Goal: Transaction & Acquisition: Download file/media

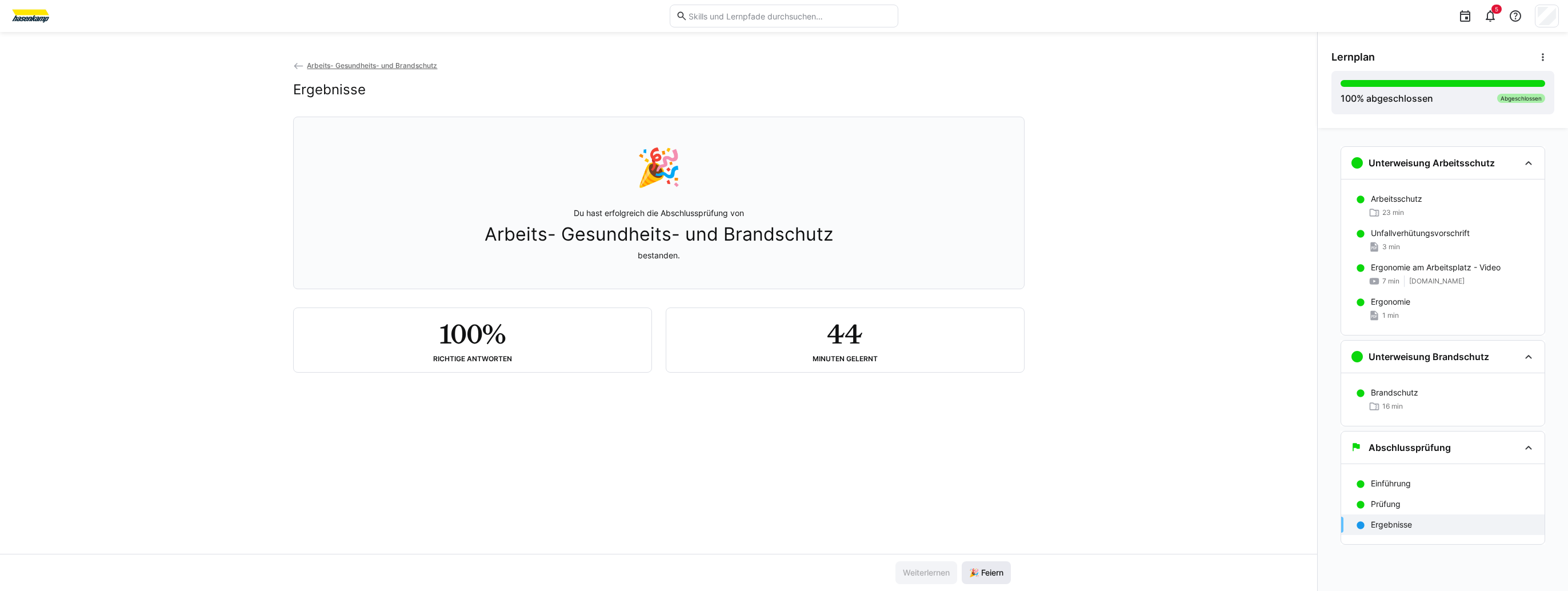
click at [990, 569] on span "🎉 Feiern" at bounding box center [985, 573] width 37 height 12
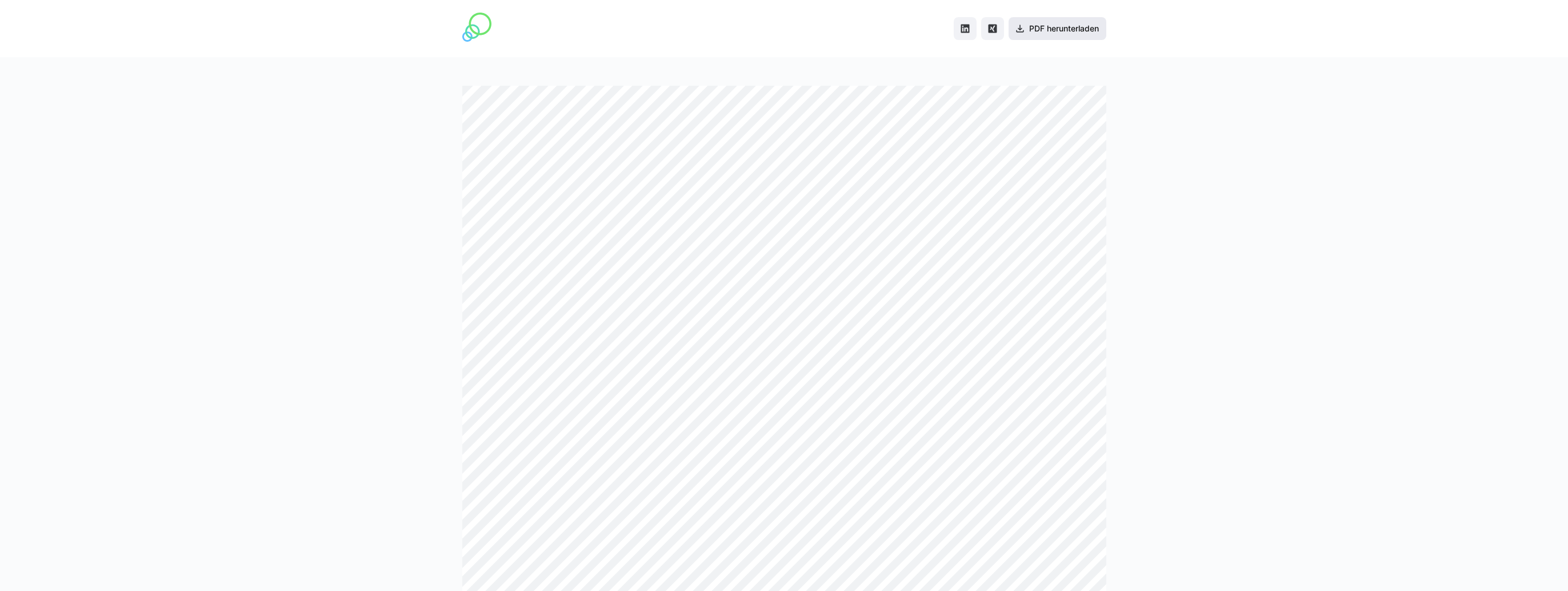
click at [1067, 27] on span "PDF herunterladen" at bounding box center [1064, 29] width 73 height 12
